Goal: Information Seeking & Learning: Learn about a topic

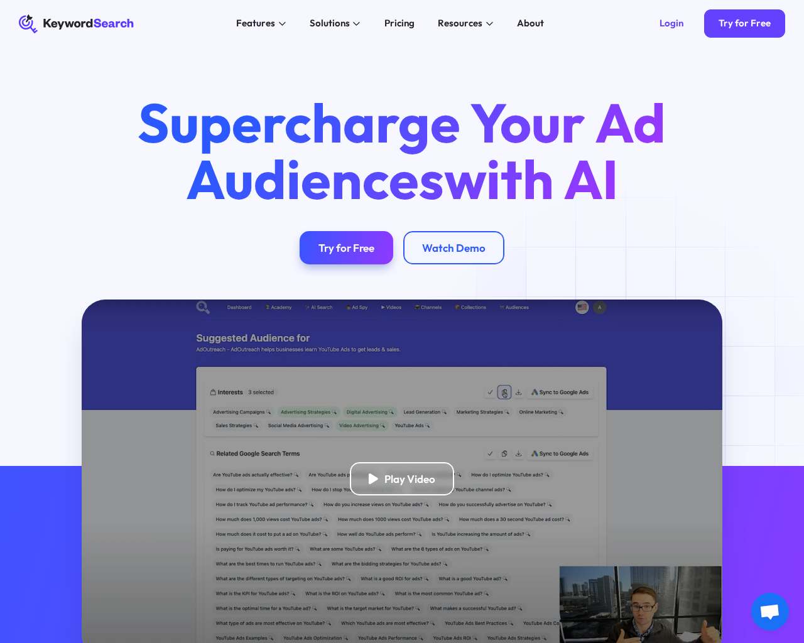
click at [135, 642] on html "KeywordSearch Features AI Audience Builder Supercharge your Google and YouTube …" at bounding box center [402, 321] width 804 height 643
click at [86, 642] on html "KeywordSearch Features AI Audience Builder Supercharge your Google and YouTube …" at bounding box center [402, 321] width 804 height 643
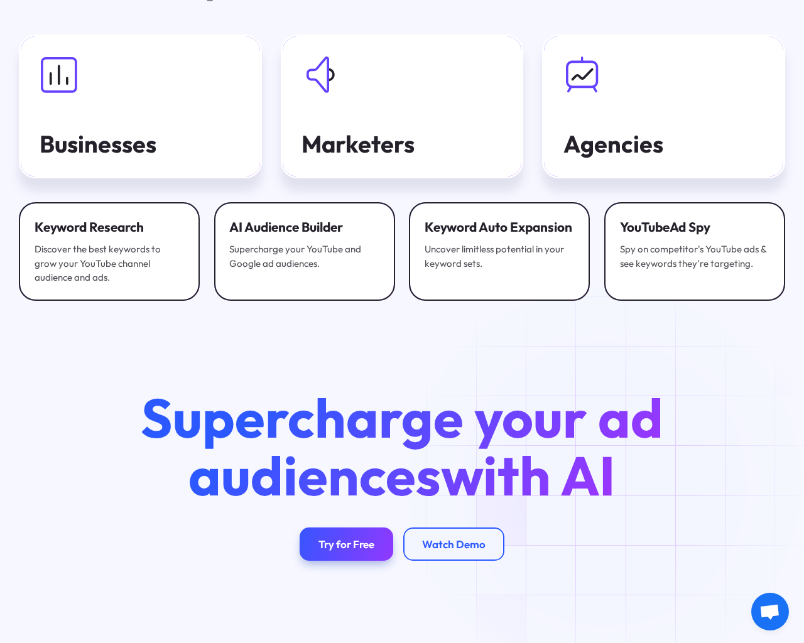
scroll to position [4008, 0]
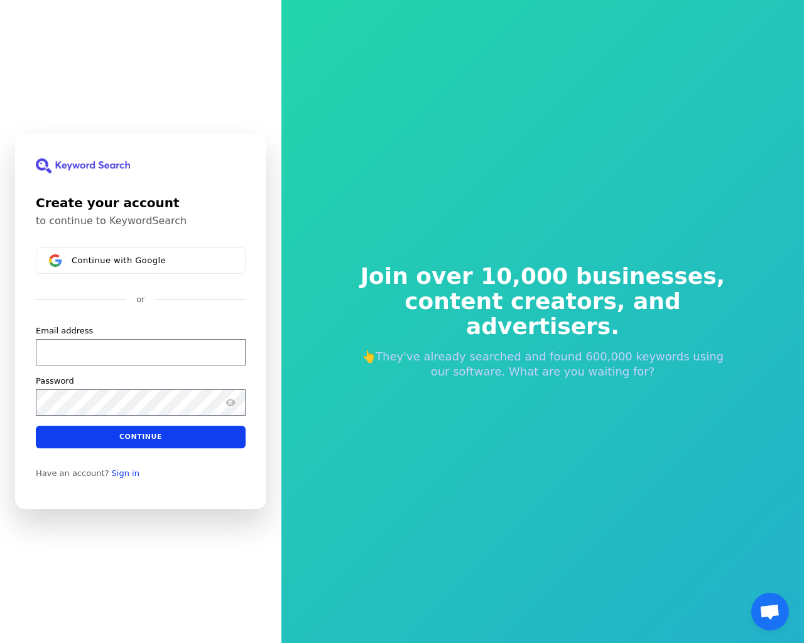
scroll to position [15, 0]
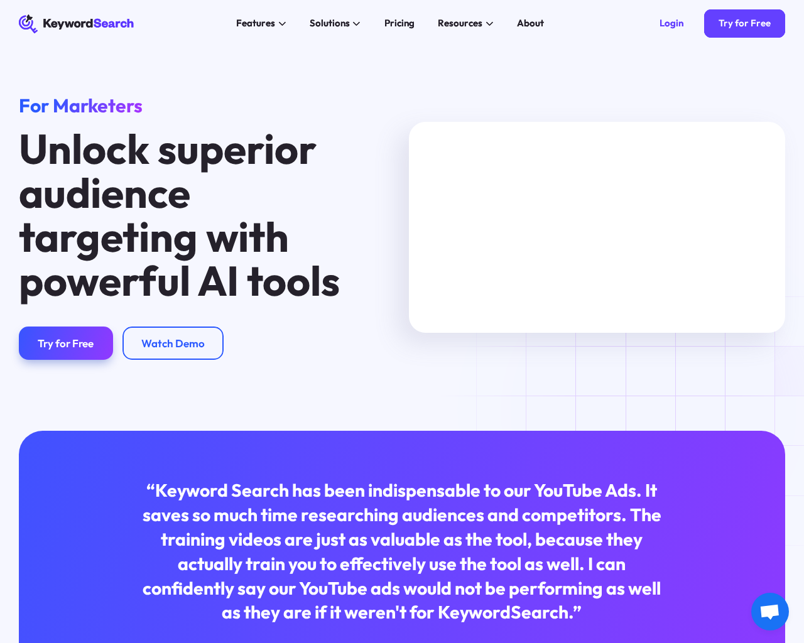
click at [120, 642] on html "KeywordSearch Features AI Audience Builder Supercharge your Google and YouTube …" at bounding box center [402, 321] width 804 height 643
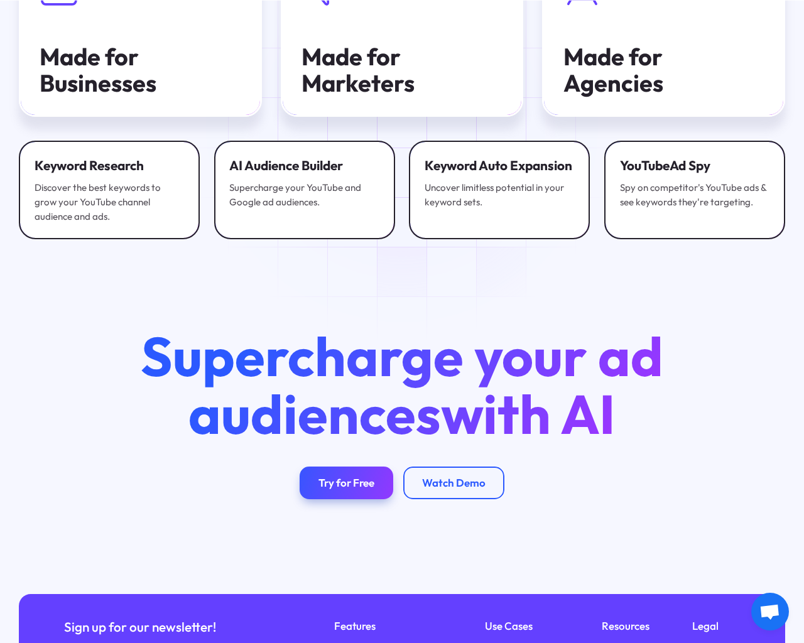
scroll to position [2691, 0]
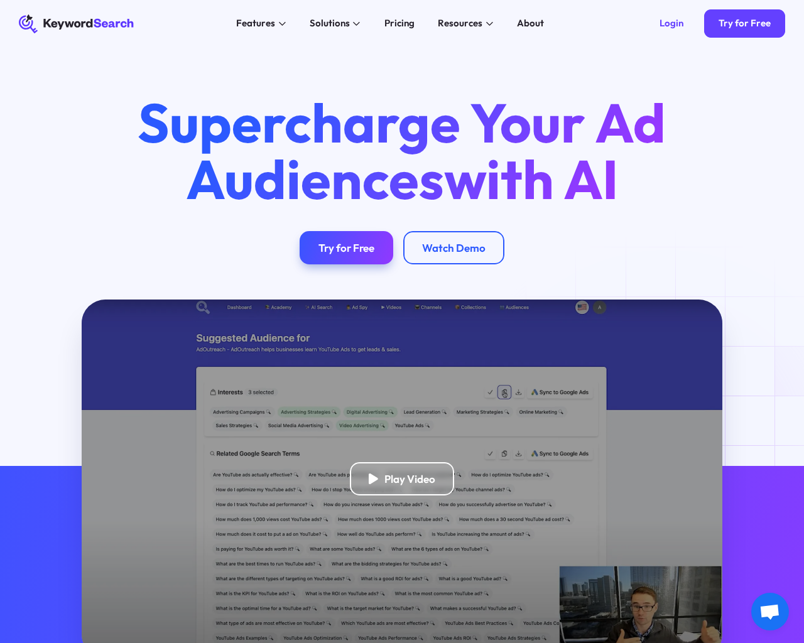
click at [105, 642] on html "KeywordSearch Features AI Audience Builder Supercharge your Google and YouTube …" at bounding box center [402, 321] width 804 height 643
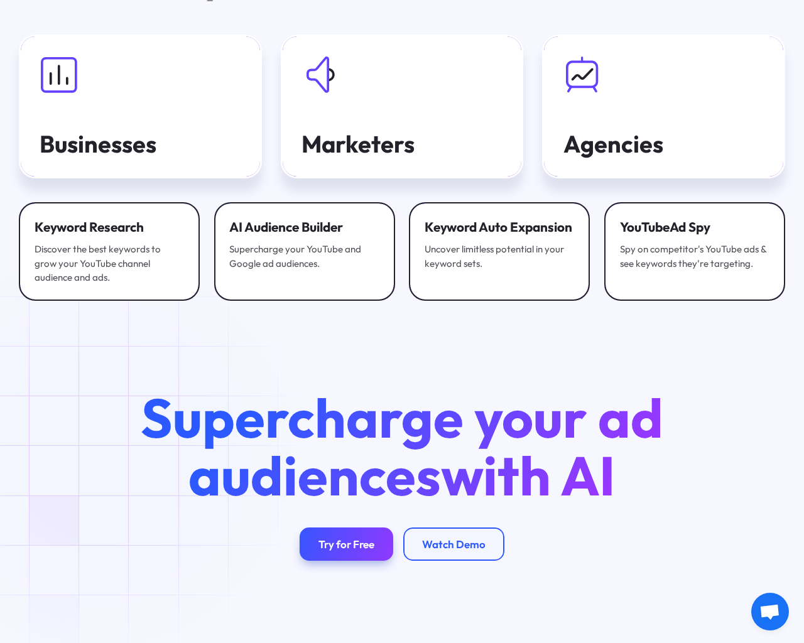
scroll to position [4008, 0]
